Goal: Task Accomplishment & Management: Use online tool/utility

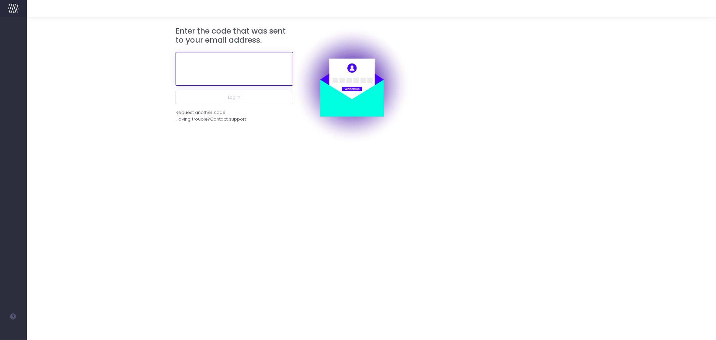
click at [228, 67] on input "text" at bounding box center [235, 69] width 118 height 34
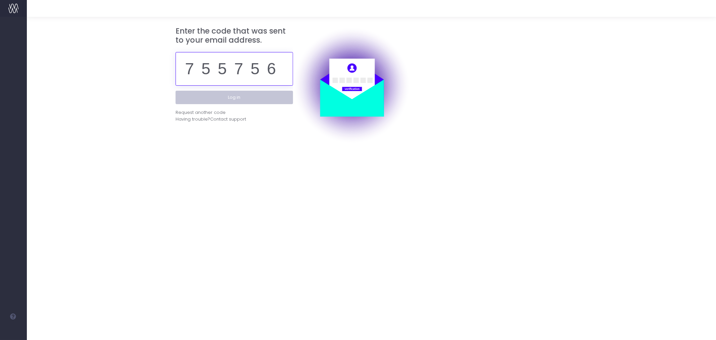
type input "755756"
click at [237, 101] on button "Log in" at bounding box center [235, 97] width 118 height 13
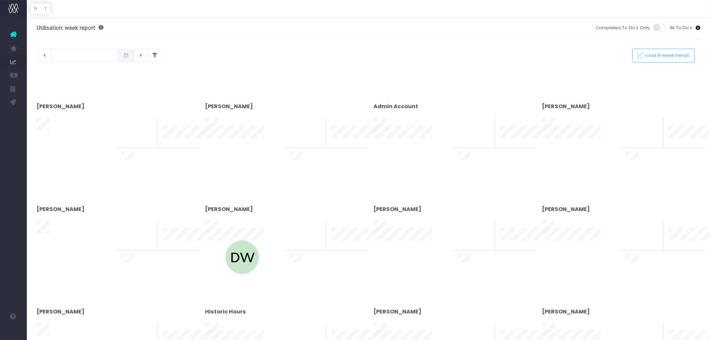
type input "[DATE]"
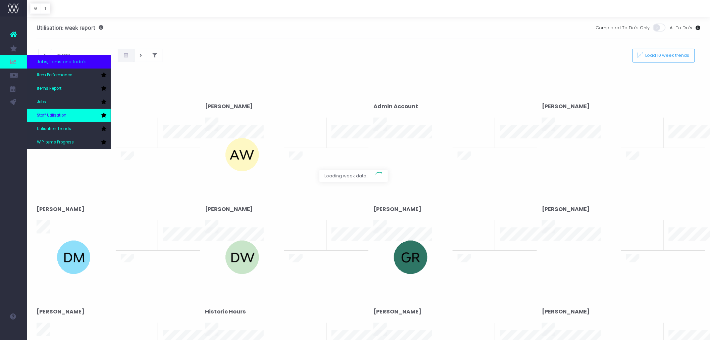
drag, startPoint x: 59, startPoint y: 112, endPoint x: 63, endPoint y: 115, distance: 4.7
click at [59, 113] on span "Staff Utilisation" at bounding box center [52, 115] width 30 height 6
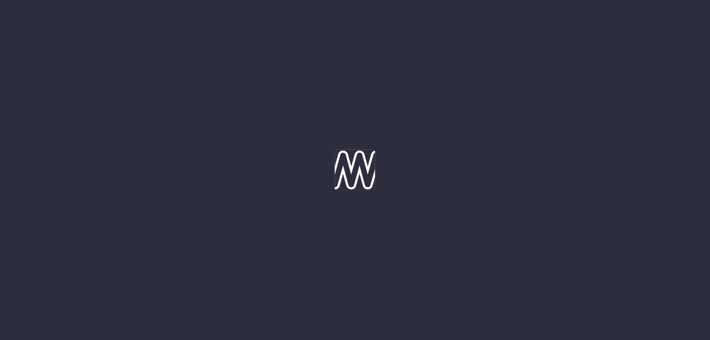
type input "[DATE]"
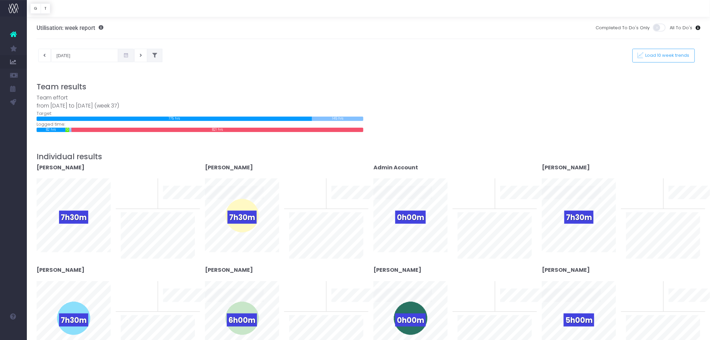
click at [155, 57] on button at bounding box center [154, 55] width 15 height 13
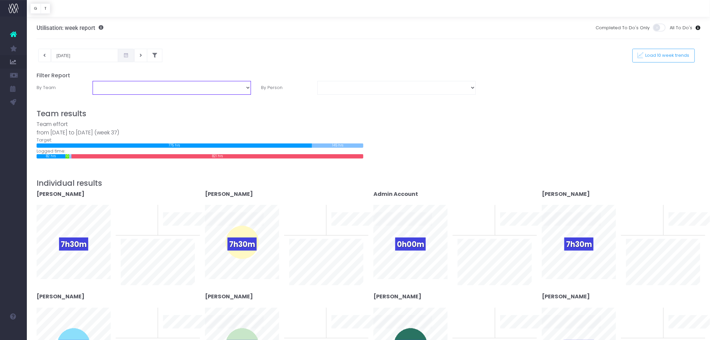
click at [250, 89] on select "Assessment Energy Management SCS Zero Carbon" at bounding box center [172, 87] width 158 height 13
select select "Energy"
click at [93, 81] on select "Assessment Energy Management SCS Zero Carbon" at bounding box center [172, 87] width 158 height 13
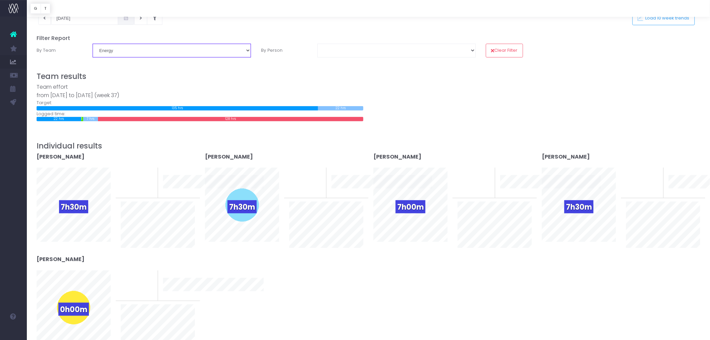
scroll to position [112, 0]
